Goal: Information Seeking & Learning: Learn about a topic

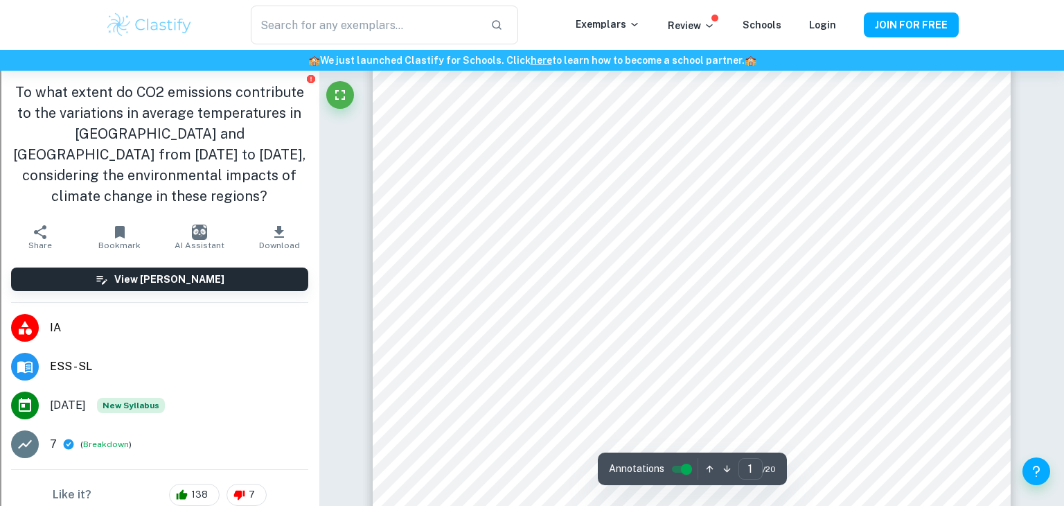
scroll to position [191, 0]
type input "1"
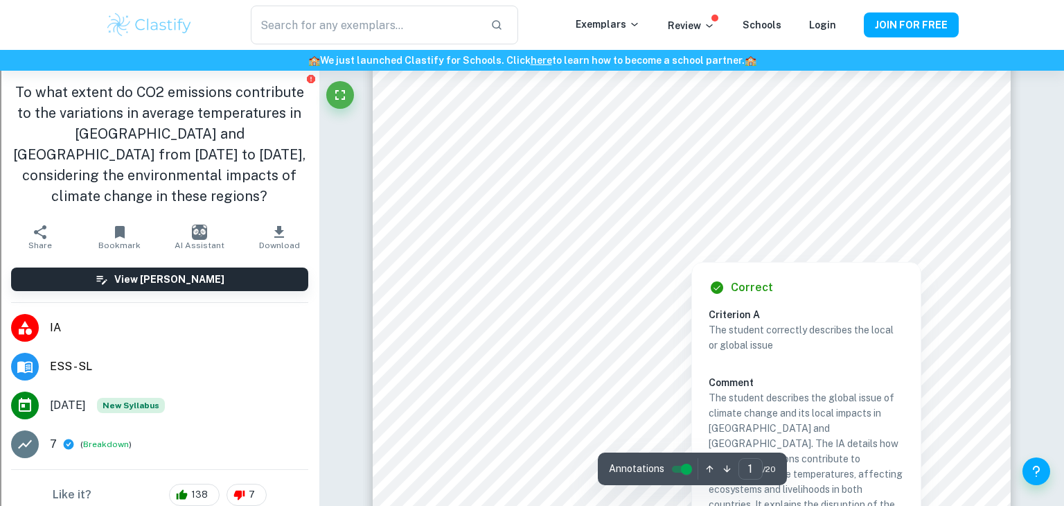
scroll to position [179, 0]
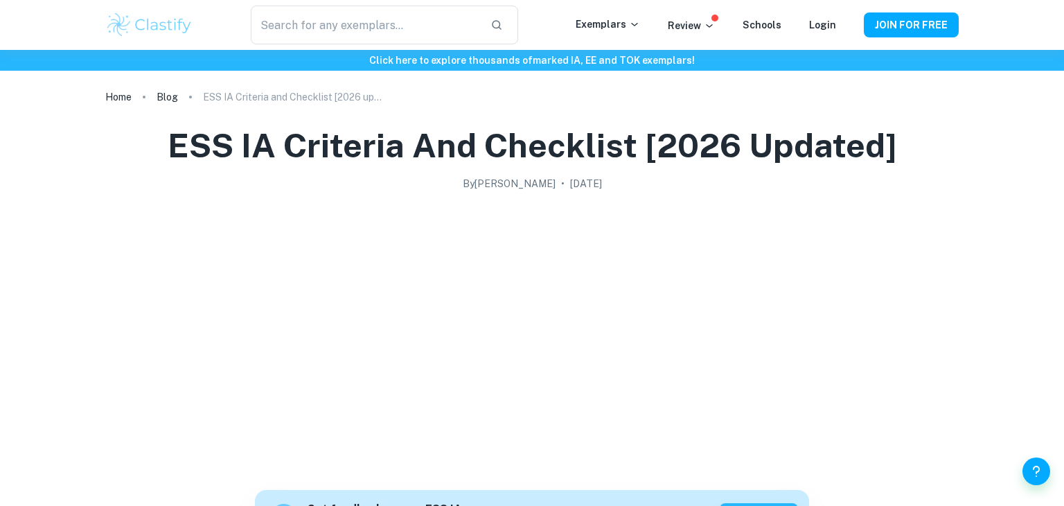
scroll to position [798, 0]
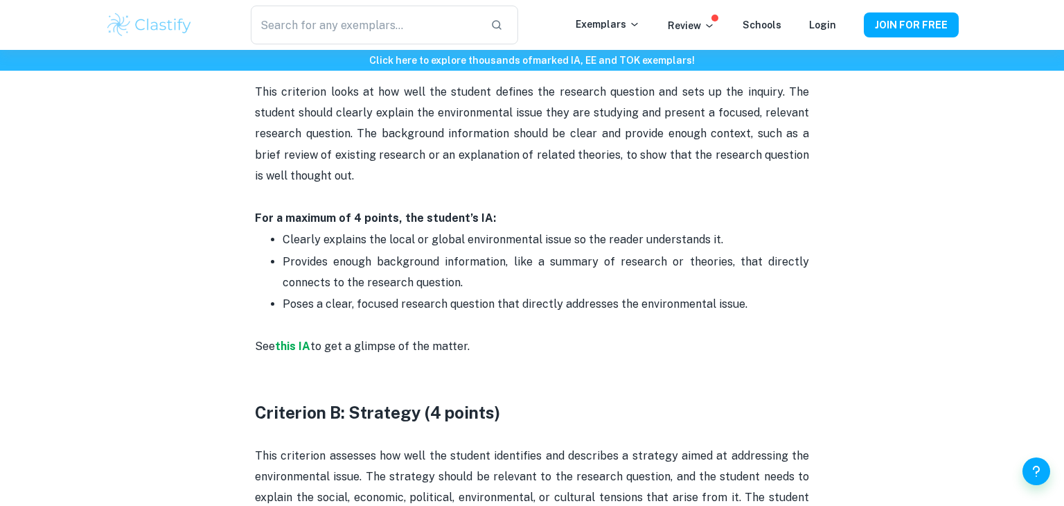
checkbox input "true"
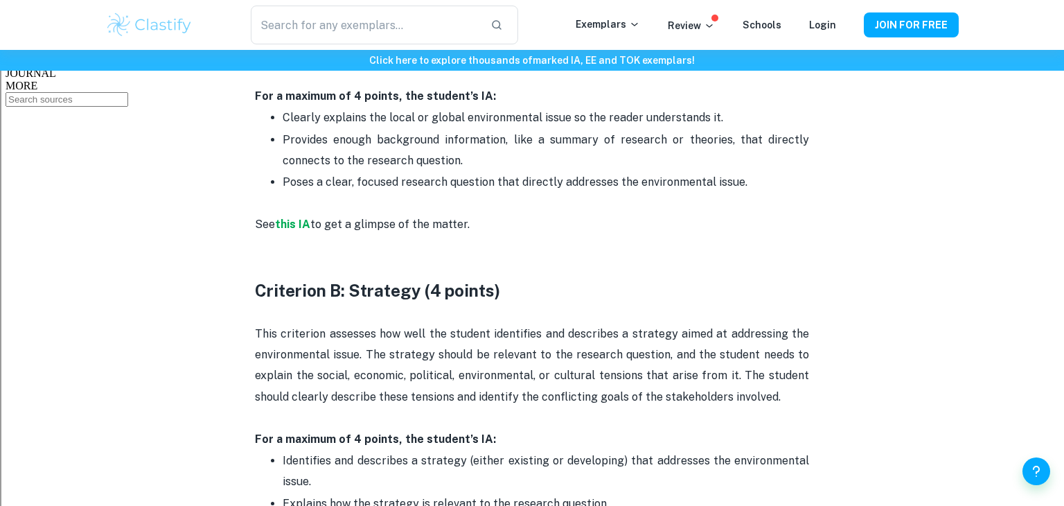
scroll to position [920, 0]
